Goal: Information Seeking & Learning: Find specific fact

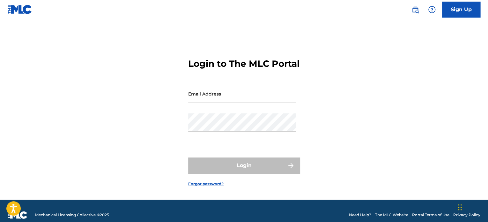
type input "[PERSON_NAME][EMAIL_ADDRESS][PERSON_NAME][DOMAIN_NAME]"
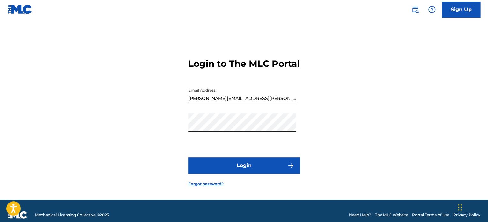
click at [161, 135] on div "Login to The MLC Portal Email Address kenneth.r.buchanan@disney.com Password Lo…" at bounding box center [244, 117] width 446 height 164
click at [216, 173] on button "Login" at bounding box center [244, 165] width 112 height 16
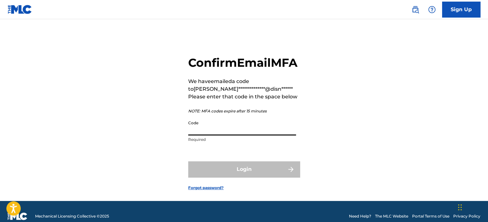
click at [219, 135] on input "Code" at bounding box center [242, 126] width 108 height 18
paste input "877544"
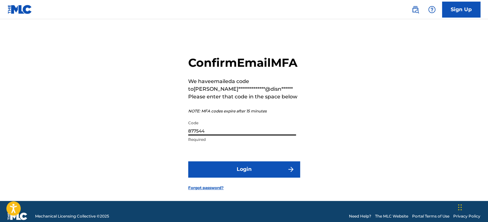
type input "877544"
click at [230, 177] on button "Login" at bounding box center [244, 169] width 112 height 16
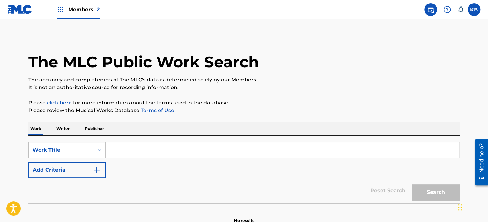
click at [109, 150] on input "Search Form" at bounding box center [283, 149] width 354 height 15
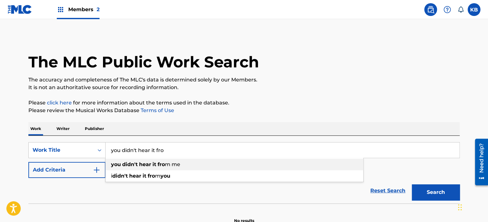
click at [127, 166] on strong "didn't" at bounding box center [130, 164] width 16 height 6
type input "you didn't hear it from me"
click at [98, 173] on img "Search Form" at bounding box center [97, 170] width 8 height 8
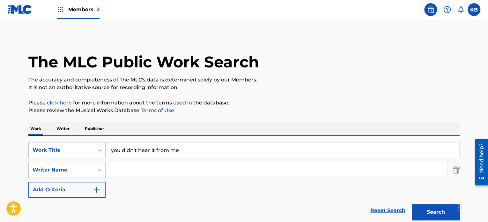
click at [121, 174] on input "Search Form" at bounding box center [277, 169] width 342 height 15
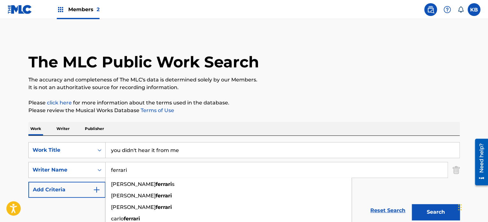
type input "ferrari"
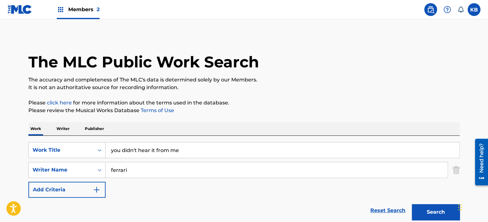
click at [446, 215] on button "Search" at bounding box center [436, 212] width 48 height 16
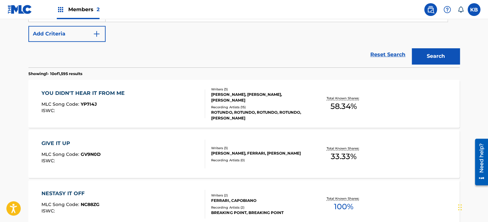
scroll to position [154, 0]
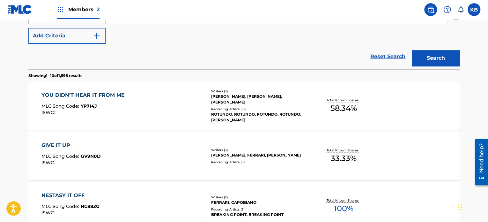
click at [166, 105] on div "YOU DIDN'T HEAR IT FROM ME MLC Song Code : YP7I4J ISWC :" at bounding box center [123, 105] width 164 height 29
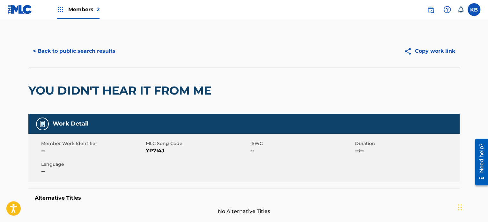
click at [93, 55] on button "< Back to public search results" at bounding box center [74, 51] width 92 height 16
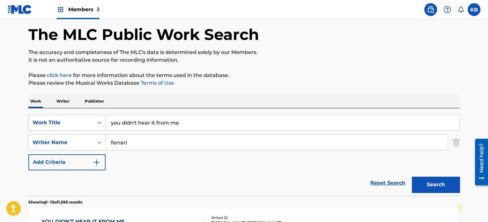
scroll to position [26, 0]
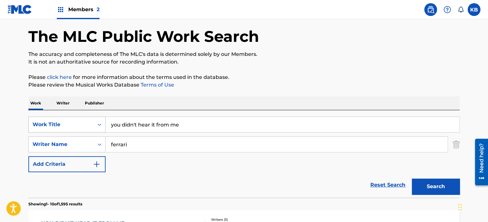
drag, startPoint x: 208, startPoint y: 127, endPoint x: 100, endPoint y: 123, distance: 108.2
click at [100, 123] on div "SearchWithCriteriaf0e49a4e-7f05-4cd2-9f65-9ea69b231f88 Work Title you didn't he…" at bounding box center [243, 124] width 431 height 16
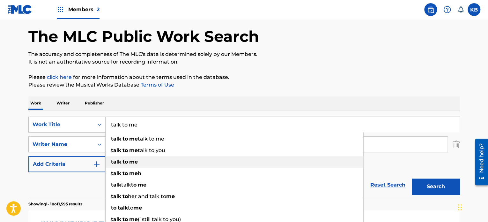
type input "talk to me"
click at [120, 165] on div "talk to me" at bounding box center [235, 161] width 258 height 11
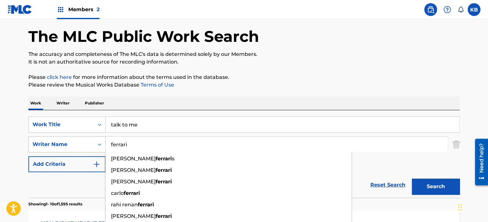
drag, startPoint x: 133, startPoint y: 146, endPoint x: 97, endPoint y: 144, distance: 36.1
click at [97, 144] on div "SearchWithCriteria3c4b469e-219a-43c1-82cc-a7dee47f428b Writer Name ferrari case…" at bounding box center [243, 144] width 431 height 16
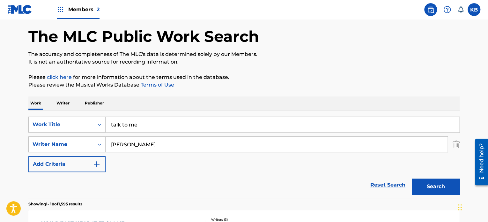
type input "lund-roland"
click at [433, 183] on button "Search" at bounding box center [436, 186] width 48 height 16
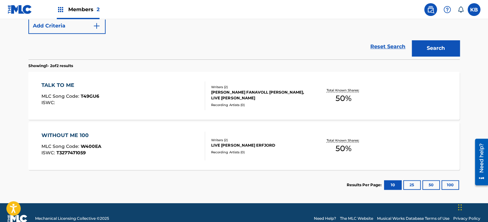
scroll to position [164, 0]
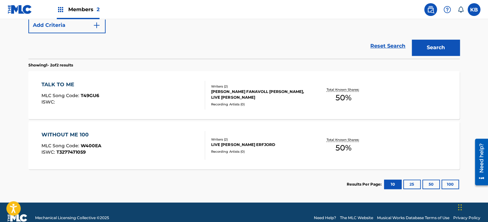
click at [239, 89] on div "KRISTIAN FANAVOLL TVEDT, LIVE RABO LUND-ROLAND" at bounding box center [259, 94] width 96 height 11
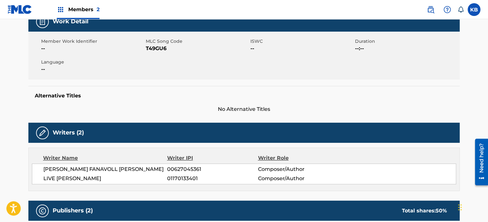
scroll to position [87, 0]
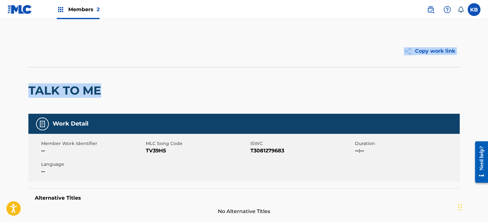
drag, startPoint x: 487, startPoint y: 51, endPoint x: 488, endPoint y: 94, distance: 43.7
click at [488, 94] on html "Press Alt+1 for screen-reader mode, Alt+0 to cancel Accessibility Screen-Reader…" at bounding box center [244, 111] width 488 height 222
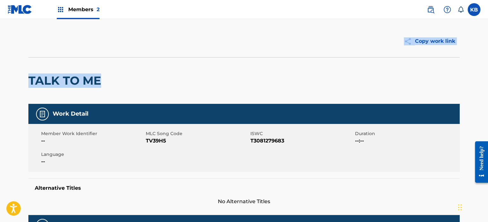
scroll to position [8, 0]
